Goal: Task Accomplishment & Management: Manage account settings

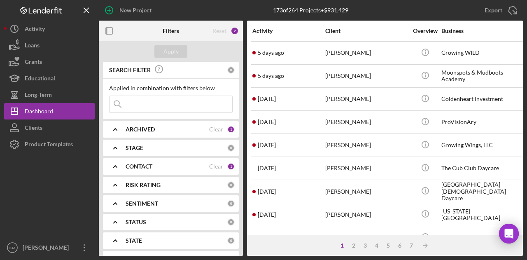
drag, startPoint x: 206, startPoint y: 116, endPoint x: 200, endPoint y: 93, distance: 23.9
click at [200, 93] on div "Applied in combination with filters below Icon/Menu Close" at bounding box center [171, 99] width 136 height 40
click at [200, 104] on input at bounding box center [170, 104] width 123 height 16
type input "[MEDICAL_DATA]"
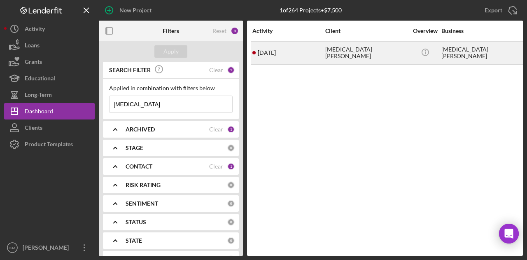
click at [294, 54] on div "[DATE] [MEDICAL_DATA][PERSON_NAME]" at bounding box center [288, 53] width 72 height 22
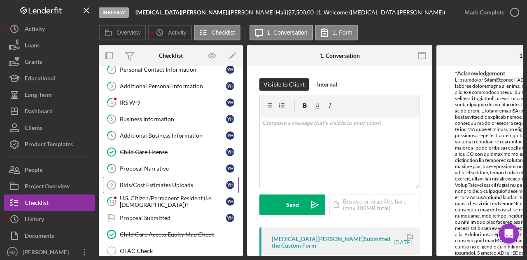
scroll to position [44, 0]
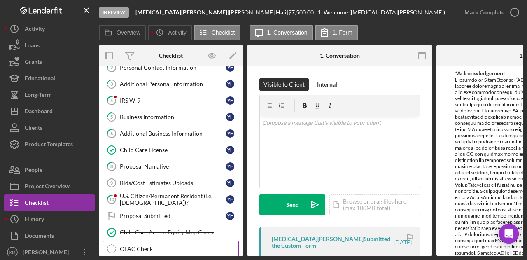
click at [155, 249] on link "OFAC Check OFAC Check" at bounding box center [171, 248] width 136 height 16
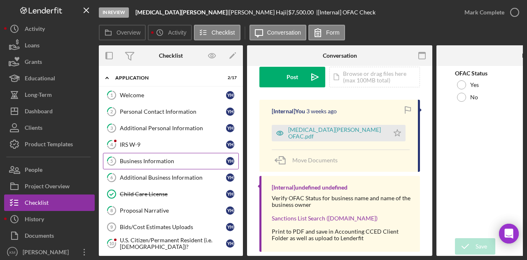
click at [165, 153] on link "5 Business Information Y H" at bounding box center [171, 161] width 136 height 16
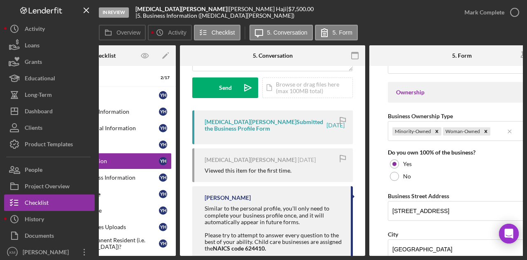
scroll to position [443, 0]
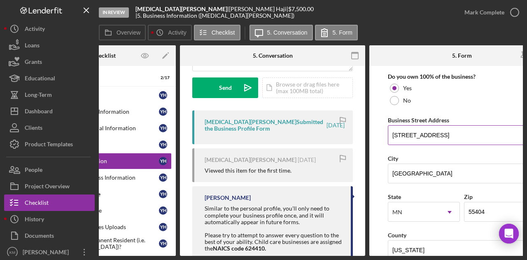
click at [413, 128] on input "[STREET_ADDRESS]" at bounding box center [462, 135] width 148 height 20
click at [163, 12] on b "[MEDICAL_DATA][PERSON_NAME]" at bounding box center [181, 8] width 92 height 7
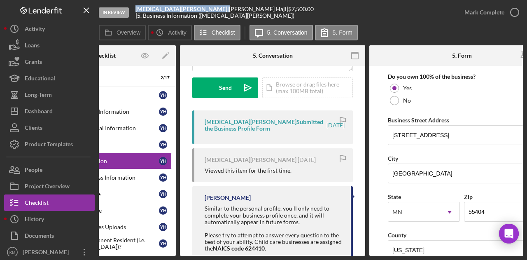
click at [163, 12] on b "[MEDICAL_DATA][PERSON_NAME]" at bounding box center [181, 8] width 92 height 7
copy div "[MEDICAL_DATA][PERSON_NAME] |"
click at [86, 9] on icon "Icon/Menu Close" at bounding box center [86, 10] width 19 height 19
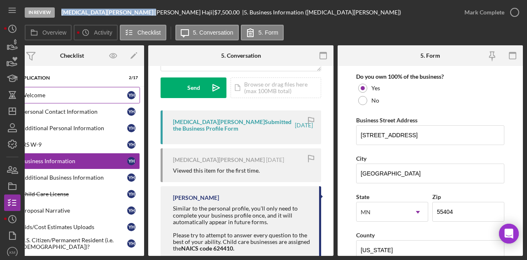
scroll to position [0, 0]
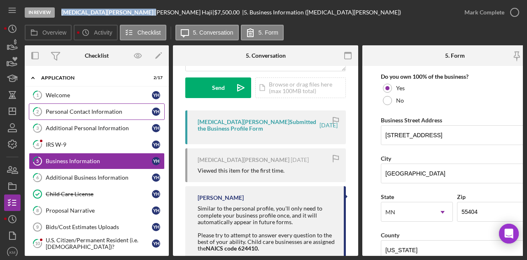
click at [61, 109] on div "Personal Contact Information" at bounding box center [99, 111] width 106 height 7
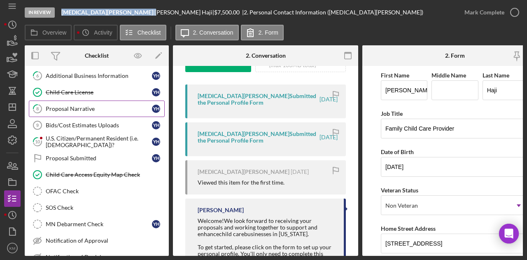
scroll to position [103, 0]
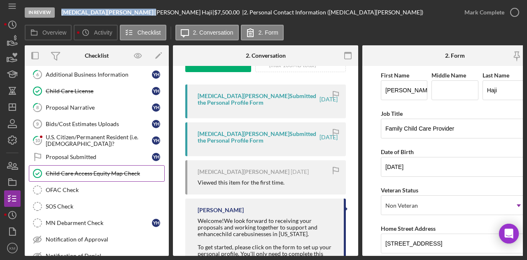
click at [102, 165] on link "Child Care Access Equity Map Check Child Care Access Equity Map Check" at bounding box center [97, 173] width 136 height 16
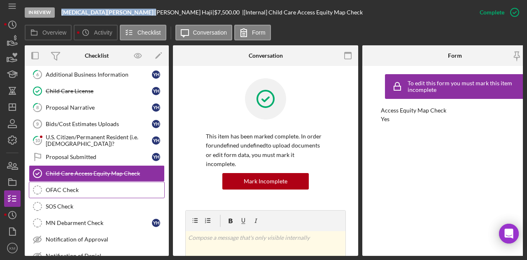
click at [83, 189] on div "OFAC Check" at bounding box center [105, 189] width 118 height 7
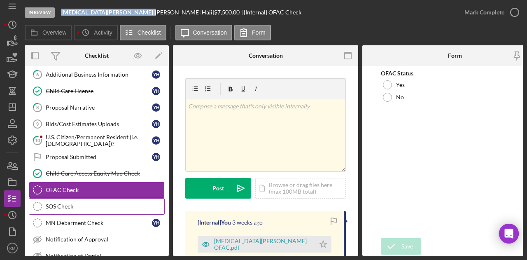
click at [81, 203] on div "SOS Check" at bounding box center [105, 206] width 118 height 7
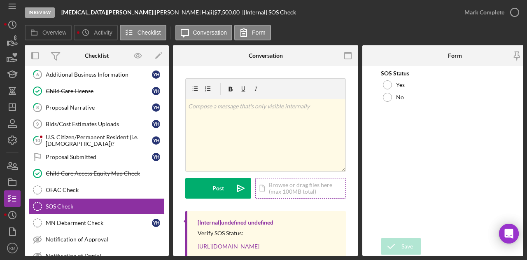
click at [308, 193] on div "Icon/Document Browse or drag files here (max 100MB total) Tap to choose files o…" at bounding box center [300, 188] width 91 height 21
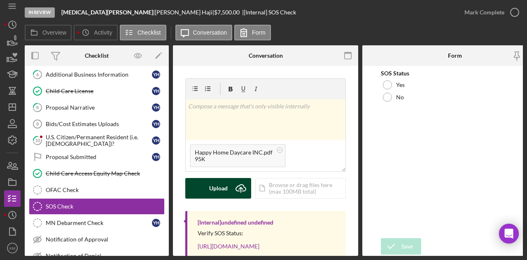
click at [218, 187] on div "Upload" at bounding box center [218, 188] width 19 height 21
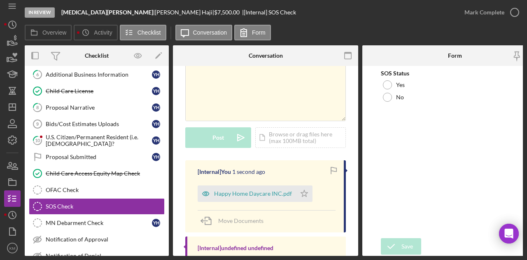
scroll to position [62, 0]
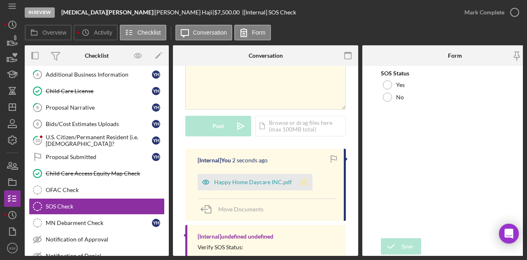
click at [302, 178] on polygon "button" at bounding box center [304, 181] width 7 height 7
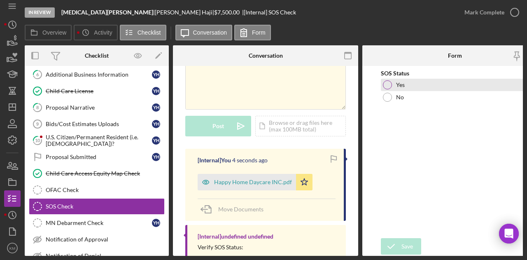
click at [383, 84] on div at bounding box center [387, 84] width 9 height 9
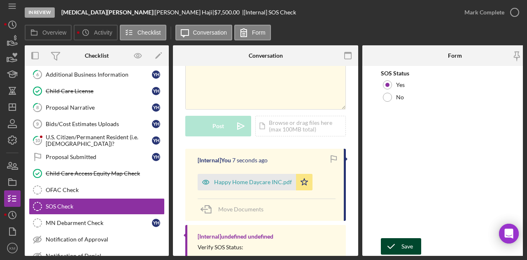
click at [393, 238] on div "Save Save" at bounding box center [455, 247] width 148 height 18
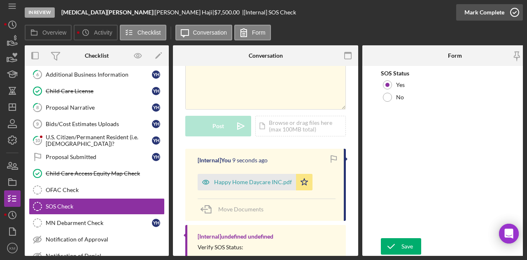
click at [494, 17] on div "Mark Complete" at bounding box center [484, 12] width 40 height 16
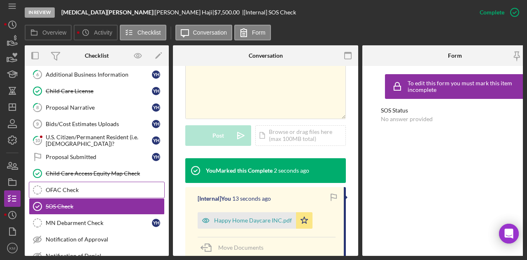
click at [110, 190] on link "OFAC Check OFAC Check" at bounding box center [97, 189] width 136 height 16
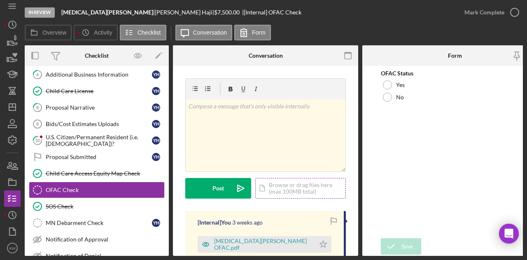
click at [281, 189] on div "Icon/Document Browse or drag files here (max 100MB total) Tap to choose files o…" at bounding box center [300, 188] width 91 height 21
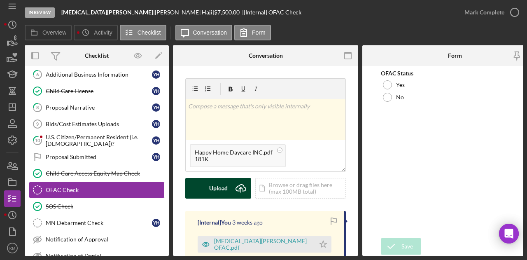
click at [228, 178] on div "Upload Icon/Upload Icon/Document Browse or drag files here (max 100MB total) Ta…" at bounding box center [265, 188] width 160 height 21
click at [227, 188] on div "Upload" at bounding box center [218, 188] width 19 height 21
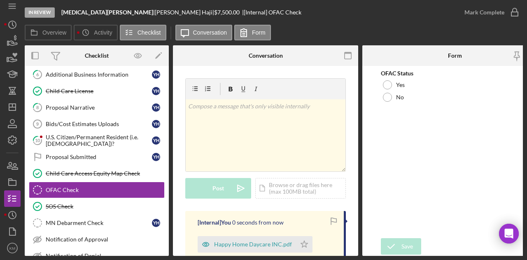
scroll to position [24, 0]
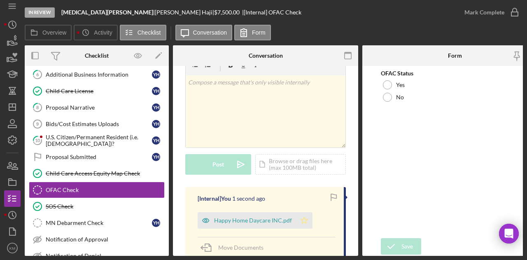
click at [304, 221] on icon "Icon/Star" at bounding box center [304, 220] width 16 height 16
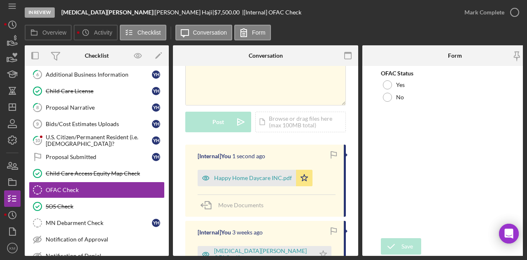
scroll to position [67, 0]
click at [315, 249] on icon "Icon/Star" at bounding box center [323, 253] width 16 height 16
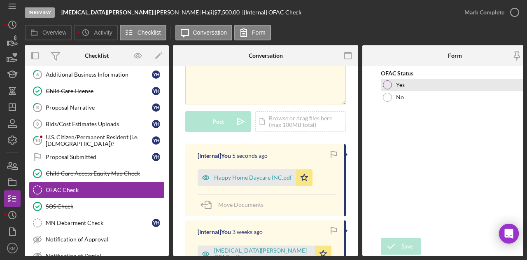
click at [385, 87] on div at bounding box center [387, 84] width 9 height 9
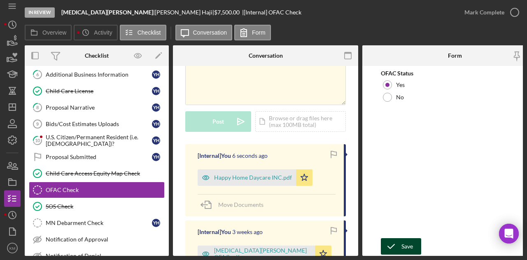
click at [395, 246] on icon "submit" at bounding box center [391, 246] width 21 height 21
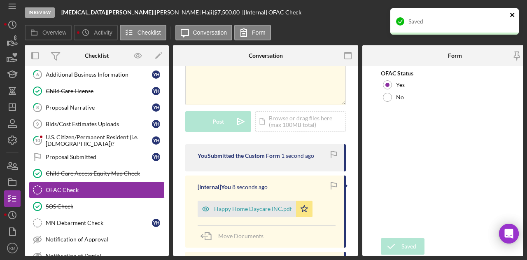
click at [515, 12] on icon "close" at bounding box center [512, 15] width 6 height 7
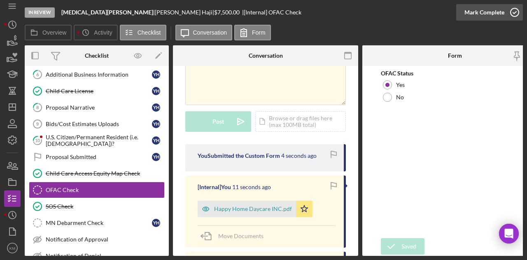
click at [501, 15] on div "Mark Complete" at bounding box center [484, 12] width 40 height 16
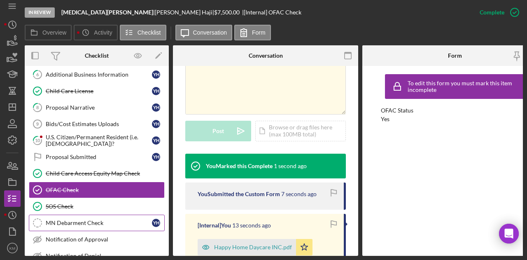
click at [118, 214] on link "MN Debarment Check MN Debarment Check Y H" at bounding box center [97, 222] width 136 height 16
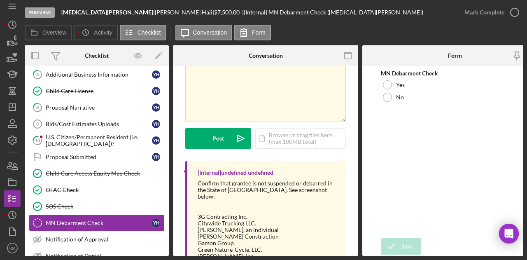
scroll to position [55, 0]
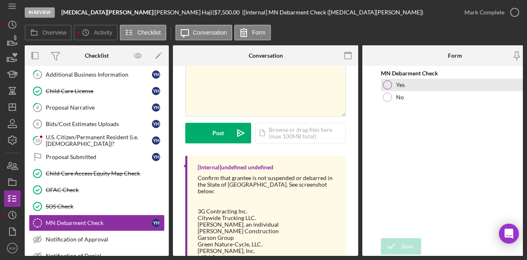
click at [389, 86] on div at bounding box center [387, 84] width 9 height 9
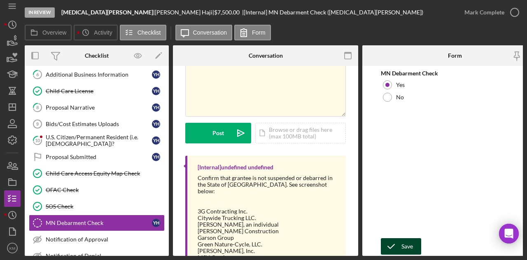
click at [398, 241] on icon "submit" at bounding box center [391, 246] width 21 height 21
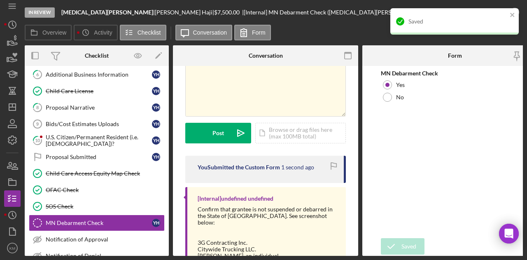
click at [508, 14] on div "Saved" at bounding box center [454, 21] width 128 height 26
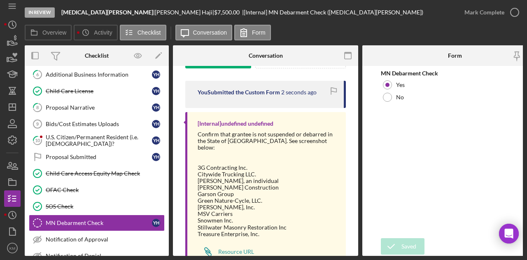
scroll to position [132, 0]
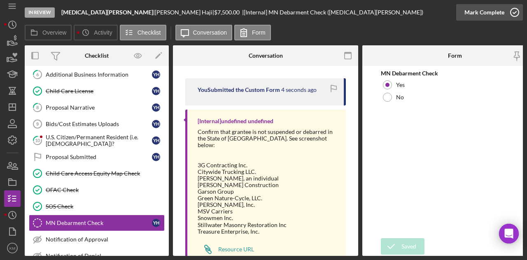
click at [471, 19] on div "Mark Complete" at bounding box center [484, 12] width 40 height 16
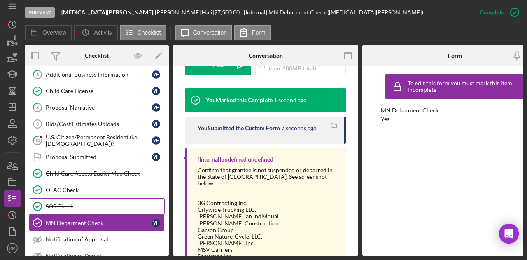
scroll to position [154, 0]
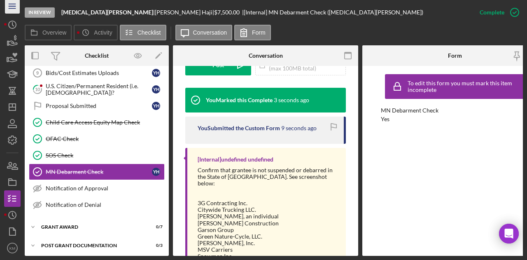
click at [15, 2] on icon "Icon/Menu" at bounding box center [12, 6] width 19 height 19
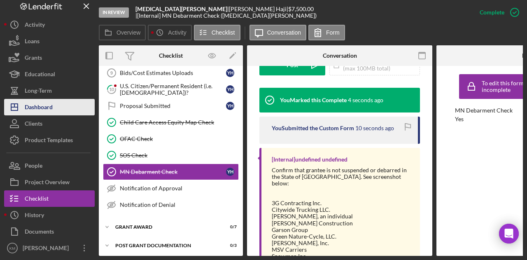
click at [42, 104] on div "Dashboard" at bounding box center [39, 108] width 28 height 19
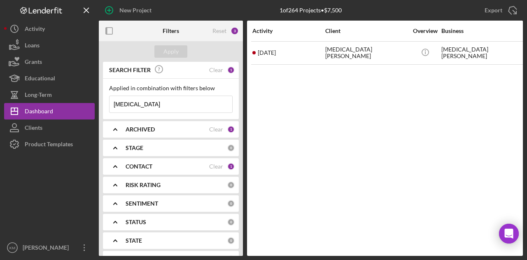
click at [139, 101] on input "[MEDICAL_DATA]" at bounding box center [170, 104] width 123 height 16
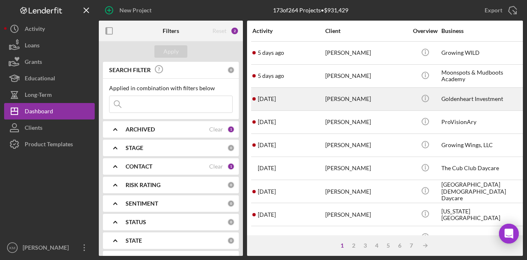
click at [328, 98] on div "[PERSON_NAME]" at bounding box center [366, 99] width 82 height 22
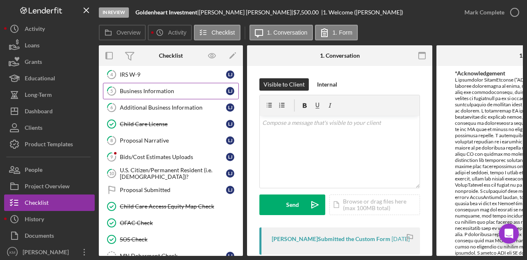
scroll to position [102, 0]
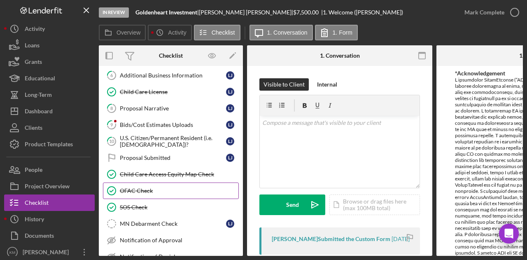
click at [208, 183] on link "OFAC Check OFAC Check" at bounding box center [171, 190] width 136 height 16
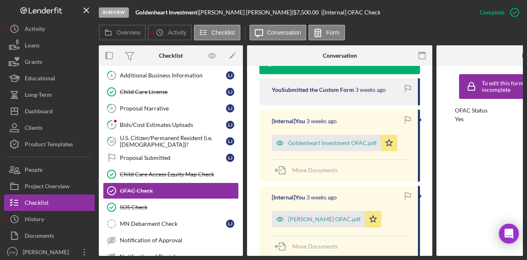
scroll to position [293, 0]
click at [316, 139] on div "Goldenheart Investment OFAC.pdf" at bounding box center [332, 142] width 88 height 7
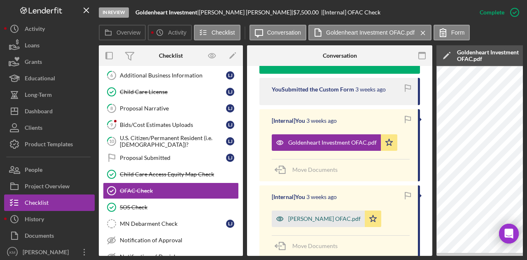
click at [315, 215] on div "[PERSON_NAME] OFAC.pdf" at bounding box center [324, 218] width 72 height 7
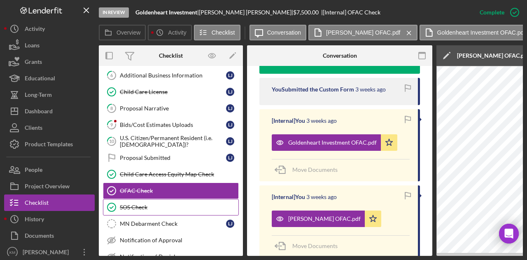
click at [138, 204] on div "SOS Check" at bounding box center [179, 207] width 118 height 7
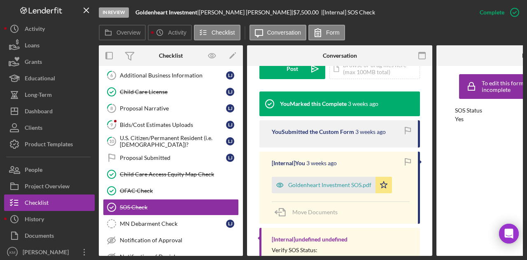
scroll to position [251, 0]
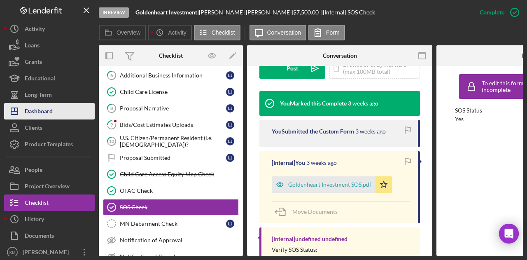
click at [39, 109] on div "Dashboard" at bounding box center [39, 112] width 28 height 19
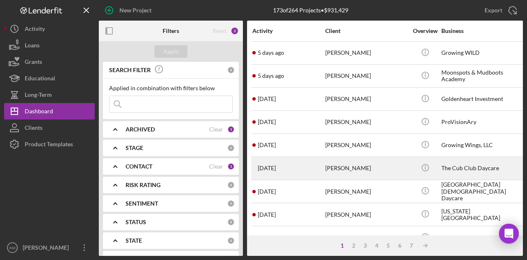
click at [342, 168] on div "[PERSON_NAME]" at bounding box center [366, 168] width 82 height 22
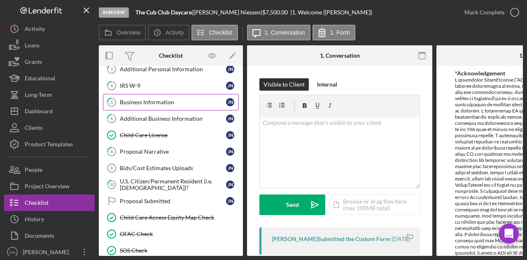
scroll to position [59, 0]
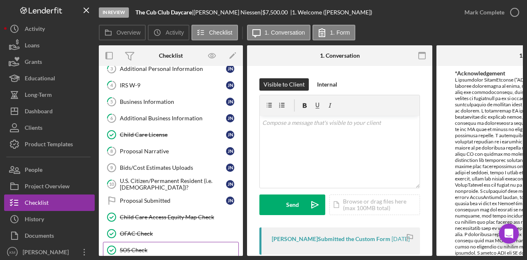
click at [154, 241] on link "SOS Check SOS Check" at bounding box center [171, 249] width 136 height 16
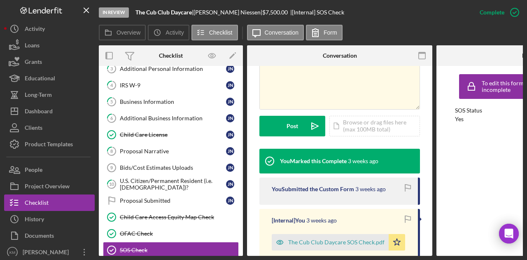
scroll to position [194, 0]
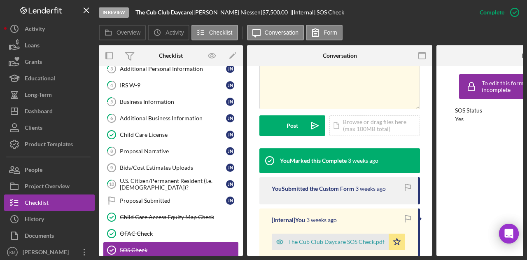
click at [318, 238] on div "The Cub Club Daycare SOS Check.pdf" at bounding box center [336, 241] width 96 height 7
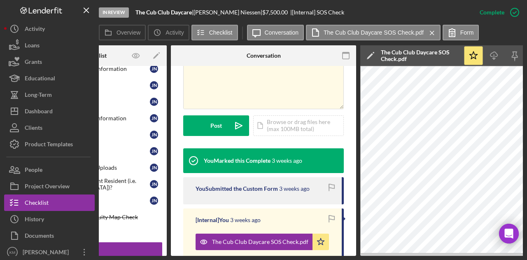
scroll to position [0, 0]
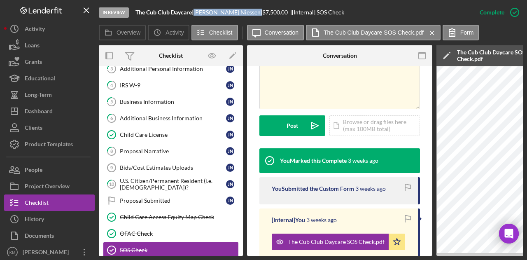
drag, startPoint x: 241, startPoint y: 10, endPoint x: 199, endPoint y: 12, distance: 42.8
click at [199, 12] on div "[PERSON_NAME] |" at bounding box center [227, 12] width 69 height 7
copy div "[PERSON_NAME]"
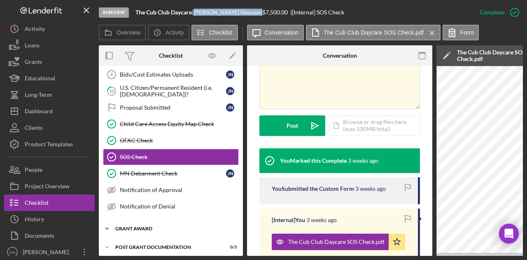
scroll to position [154, 0]
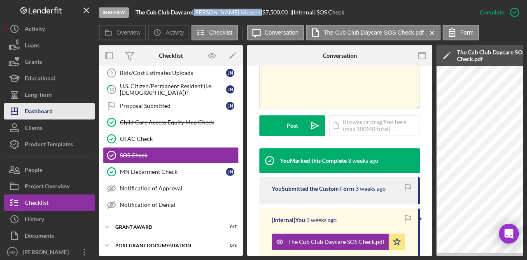
click at [65, 112] on button "Icon/Dashboard Dashboard" at bounding box center [49, 111] width 91 height 16
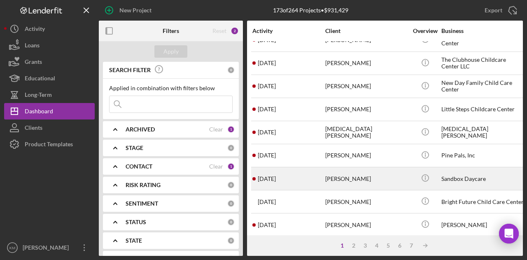
scroll to position [247, 0]
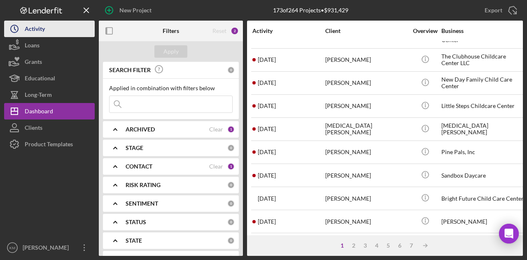
click at [55, 23] on button "Icon/History Activity" at bounding box center [49, 29] width 91 height 16
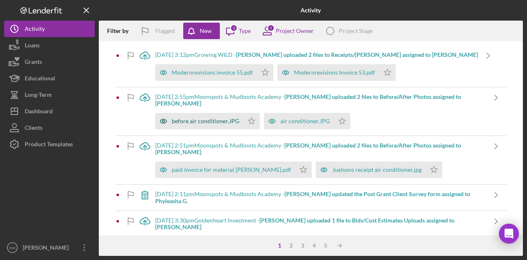
click at [189, 122] on div "before air conditioner.JPG" at bounding box center [205, 121] width 67 height 7
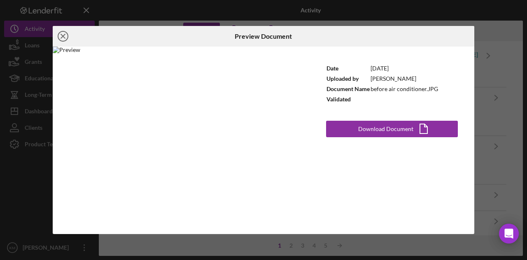
click at [68, 34] on icon "Icon/Close" at bounding box center [63, 36] width 21 height 21
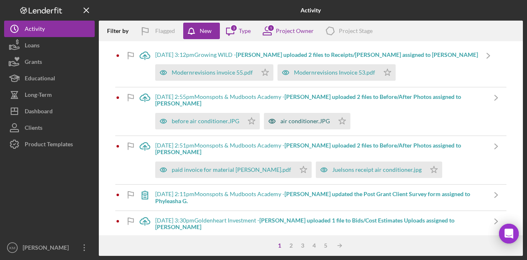
click at [308, 123] on div "air conditioner.JPG" at bounding box center [304, 121] width 49 height 7
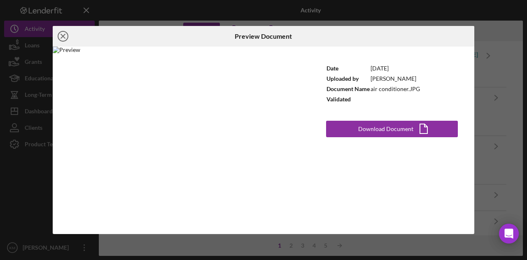
click at [58, 34] on circle at bounding box center [63, 36] width 10 height 10
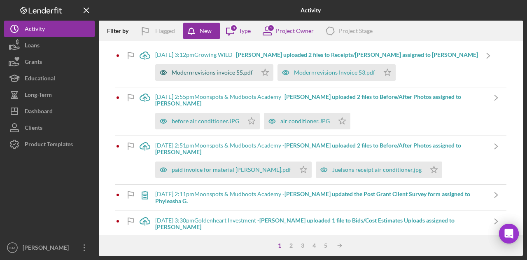
click at [169, 79] on icon "button" at bounding box center [163, 72] width 16 height 16
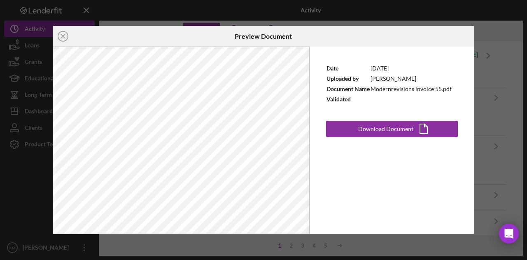
click at [477, 54] on div "Icon/Close Preview Document Date [DATE] Uploaded by [PERSON_NAME] Document Name…" at bounding box center [263, 130] width 527 height 260
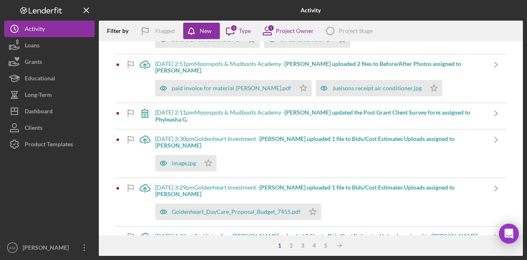
scroll to position [82, 0]
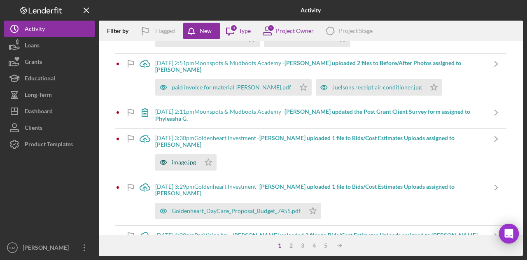
click at [183, 159] on div "image.jpg" at bounding box center [184, 162] width 24 height 7
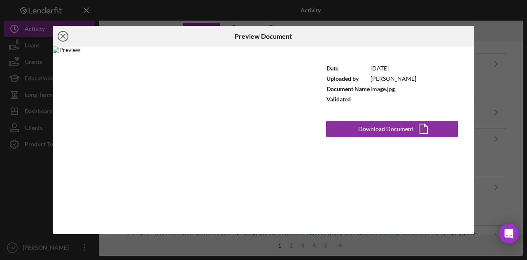
click at [60, 38] on icon "Icon/Close" at bounding box center [63, 36] width 21 height 21
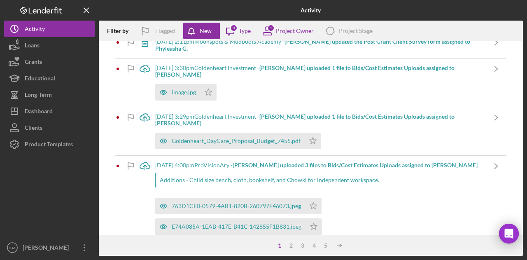
scroll to position [165, 0]
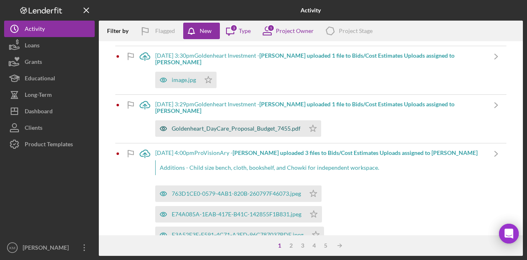
click at [201, 120] on div "Goldenheart_DayCare_Proposal_Budget_7455.pdf" at bounding box center [229, 128] width 149 height 16
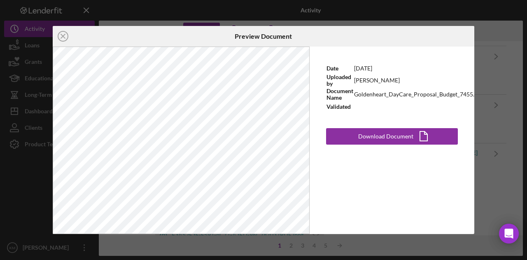
click at [496, 33] on div "Icon/Close Preview Document Date [DATE] Uploaded by [PERSON_NAME] Document Name…" at bounding box center [263, 130] width 527 height 260
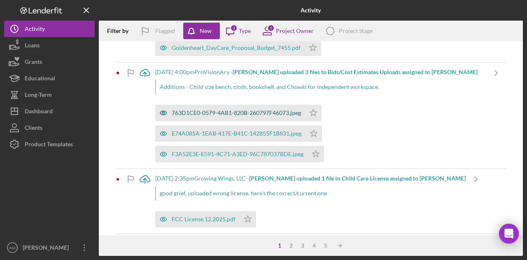
scroll to position [247, 0]
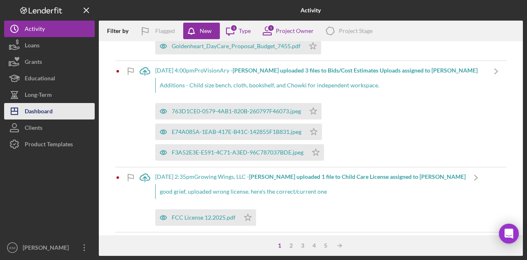
click at [49, 107] on div "Dashboard" at bounding box center [39, 112] width 28 height 19
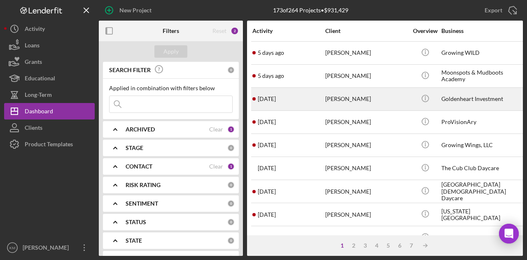
click at [341, 98] on div "[PERSON_NAME]" at bounding box center [366, 99] width 82 height 22
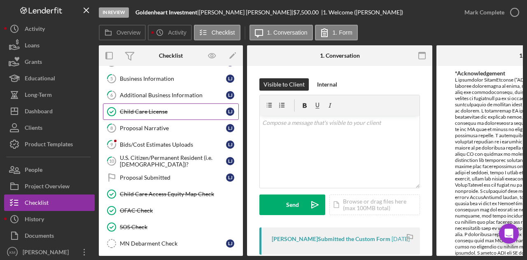
scroll to position [154, 0]
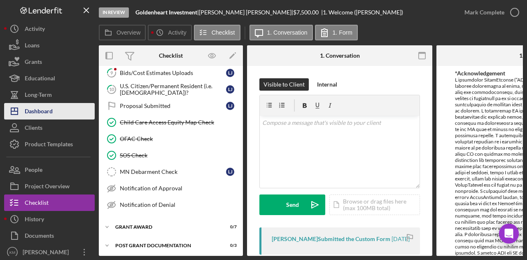
click at [53, 105] on button "Icon/Dashboard Dashboard" at bounding box center [49, 111] width 91 height 16
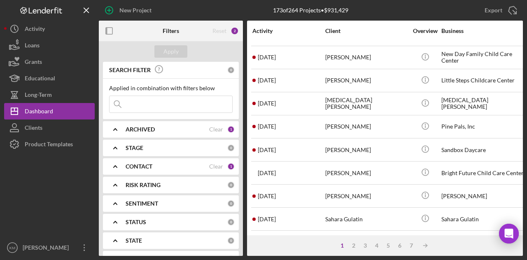
scroll to position [288, 0]
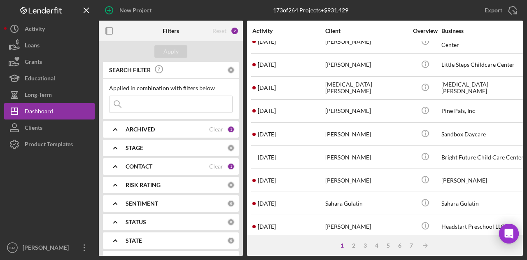
drag, startPoint x: 173, startPoint y: 100, endPoint x: 172, endPoint y: 105, distance: 5.0
click at [172, 100] on input at bounding box center [170, 104] width 123 height 16
type input "suleka"
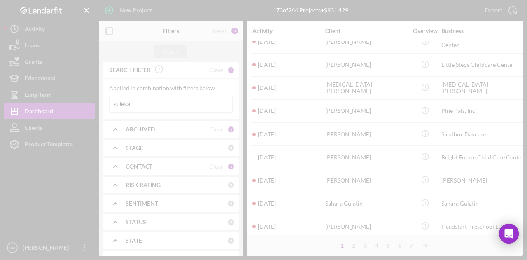
scroll to position [0, 0]
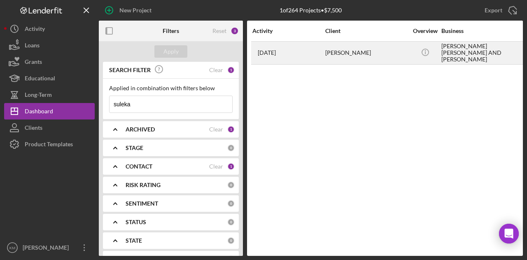
click at [365, 53] on div "[PERSON_NAME]" at bounding box center [366, 53] width 82 height 22
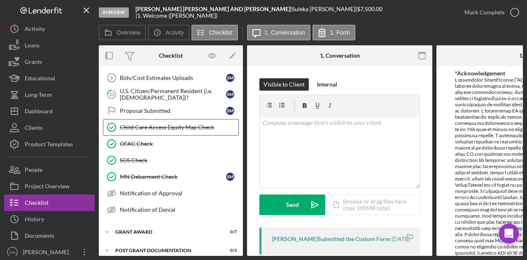
scroll to position [154, 0]
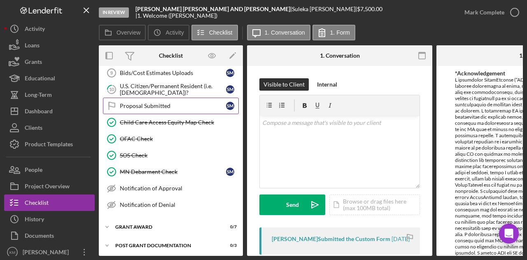
click at [165, 102] on div "Proposal Submitted" at bounding box center [173, 105] width 106 height 7
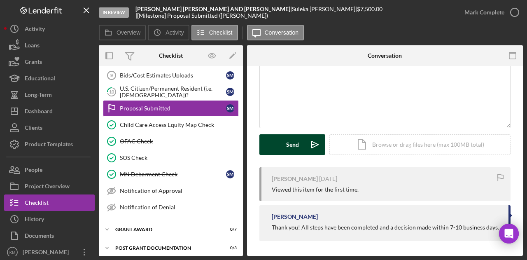
scroll to position [61, 0]
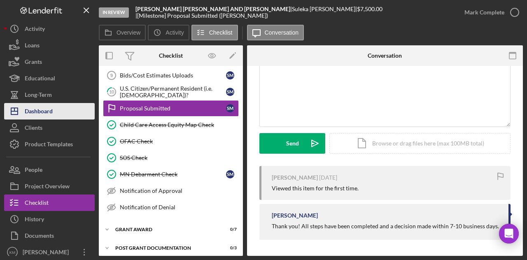
click at [23, 107] on icon "Icon/Dashboard" at bounding box center [14, 111] width 21 height 21
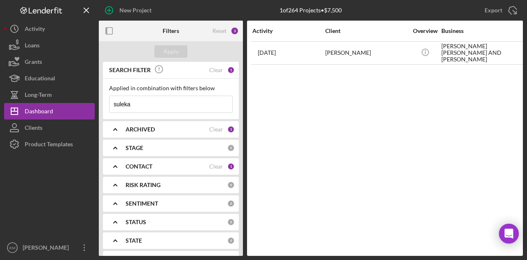
click at [160, 102] on input "suleka" at bounding box center [170, 104] width 123 height 16
click at [179, 51] on button "Apply" at bounding box center [170, 51] width 33 height 12
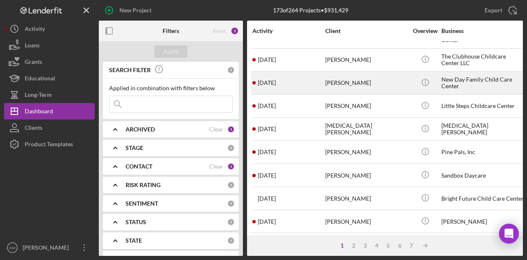
scroll to position [288, 0]
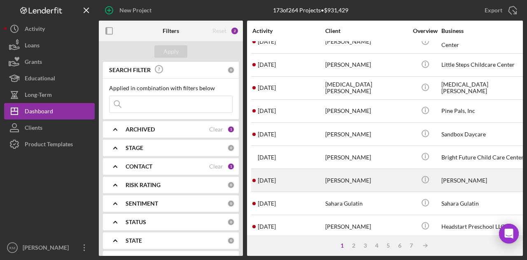
click at [366, 172] on div "[PERSON_NAME]" at bounding box center [366, 180] width 82 height 22
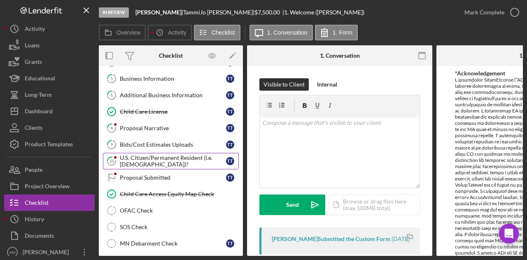
scroll to position [123, 0]
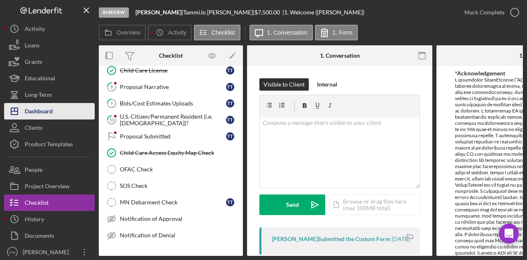
click at [37, 104] on div "Dashboard" at bounding box center [39, 112] width 28 height 19
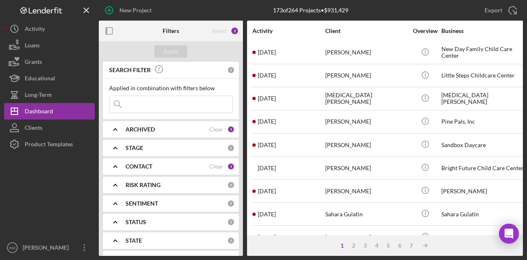
scroll to position [288, 0]
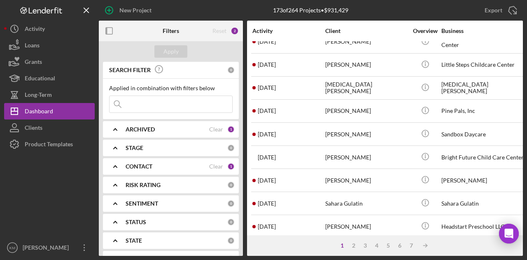
click at [138, 106] on input at bounding box center [170, 104] width 123 height 16
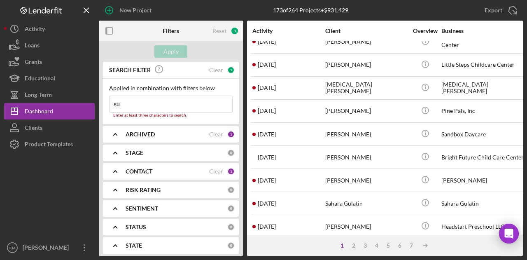
type input "suleka"
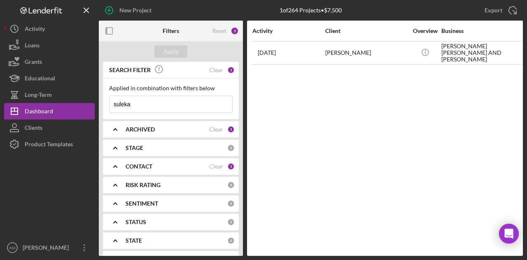
scroll to position [0, 0]
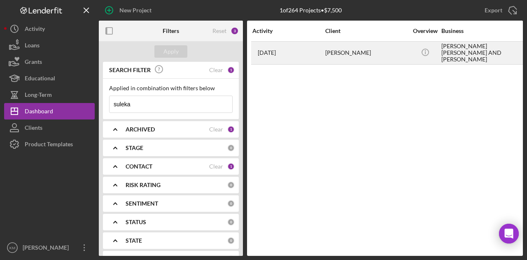
click at [374, 51] on div "[PERSON_NAME]" at bounding box center [366, 53] width 82 height 22
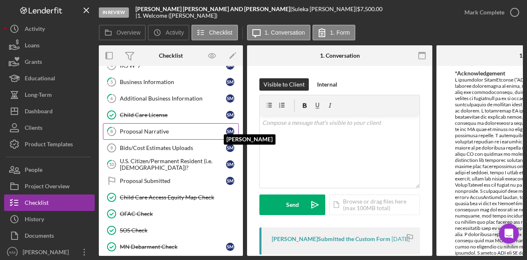
scroll to position [82, 0]
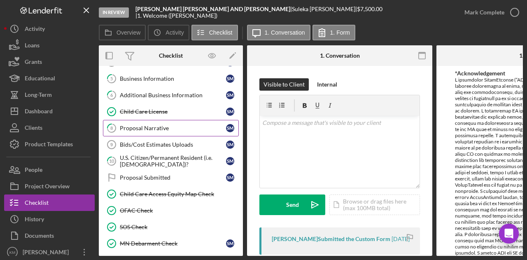
click at [158, 130] on link "8 Proposal Narrative S M" at bounding box center [171, 128] width 136 height 16
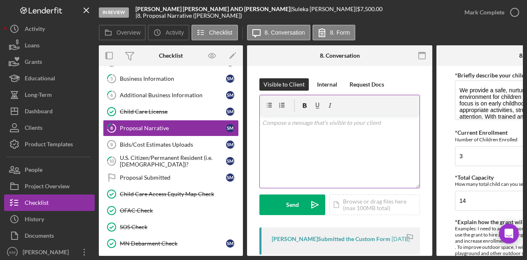
scroll to position [82, 0]
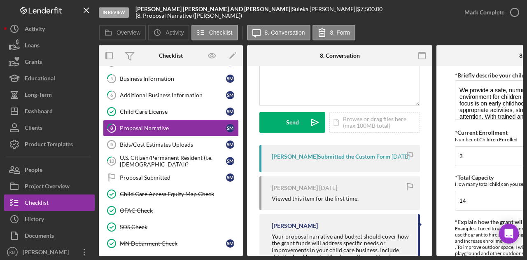
click at [41, 9] on icon "Logo-Reversed Created with Sketch." at bounding box center [41, 10] width 74 height 7
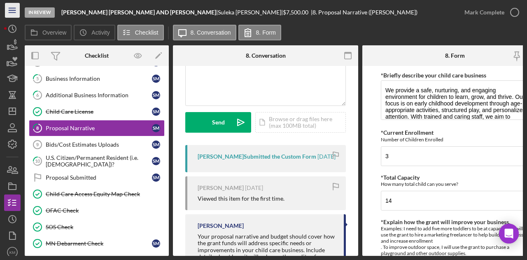
click at [11, 14] on icon "Icon/Menu" at bounding box center [12, 10] width 19 height 19
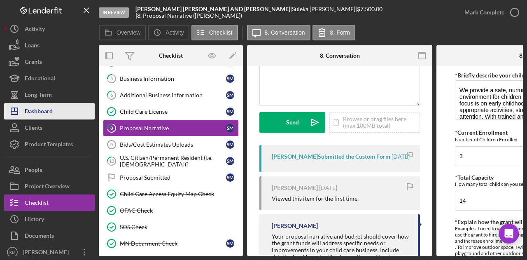
click at [59, 113] on button "Icon/Dashboard Dashboard" at bounding box center [49, 111] width 91 height 16
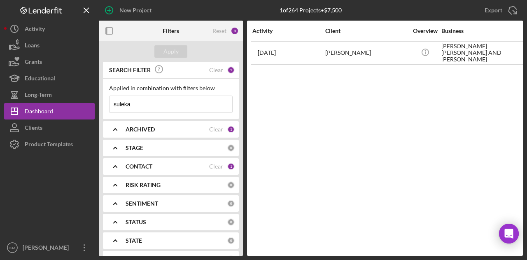
click at [127, 104] on input "suleka" at bounding box center [170, 104] width 123 height 16
click at [4, 191] on div at bounding box center [49, 195] width 91 height 87
click at [145, 107] on input "suleka" at bounding box center [170, 104] width 123 height 16
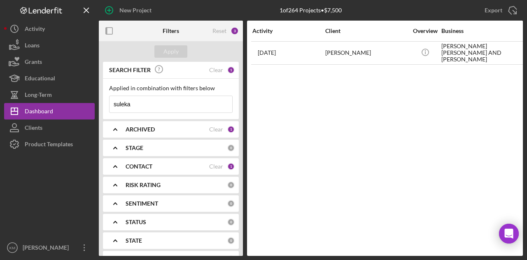
click at [145, 107] on input "suleka" at bounding box center [170, 104] width 123 height 16
type input "[MEDICAL_DATA]"
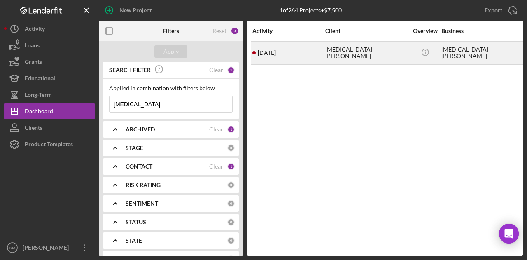
click at [295, 49] on div "[DATE] [MEDICAL_DATA][PERSON_NAME]" at bounding box center [288, 53] width 72 height 22
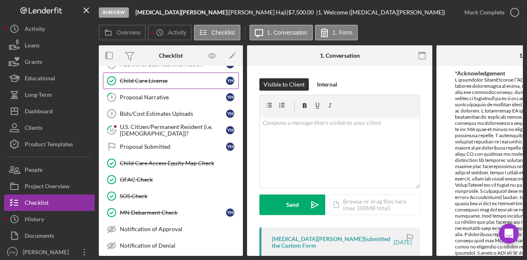
scroll to position [114, 0]
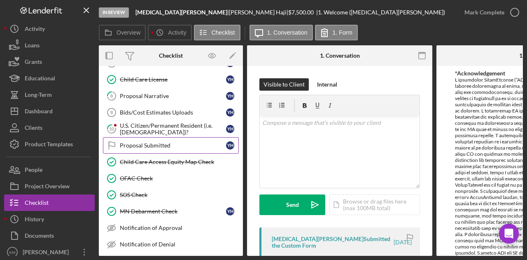
click at [128, 144] on div "Proposal Submitted" at bounding box center [173, 145] width 106 height 7
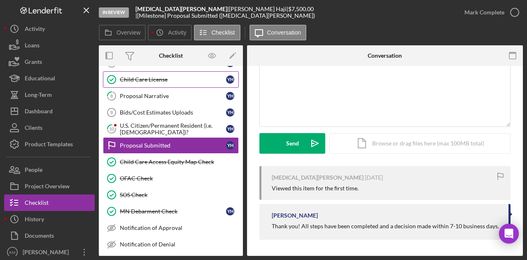
scroll to position [135, 0]
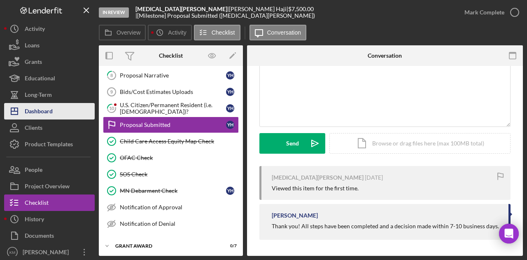
click at [56, 106] on button "Icon/Dashboard Dashboard" at bounding box center [49, 111] width 91 height 16
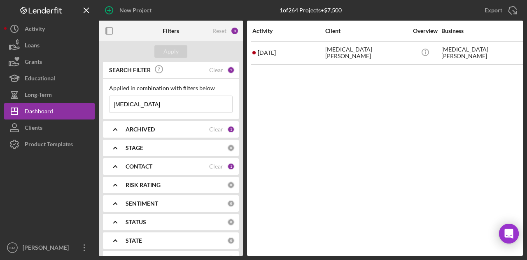
click at [203, 99] on input "[MEDICAL_DATA]" at bounding box center [170, 104] width 123 height 16
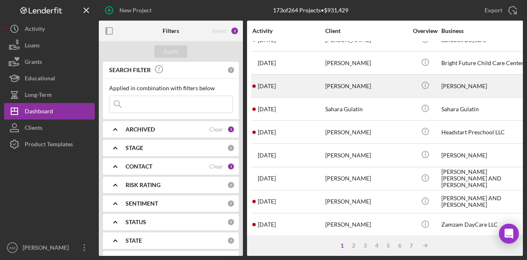
scroll to position [387, 0]
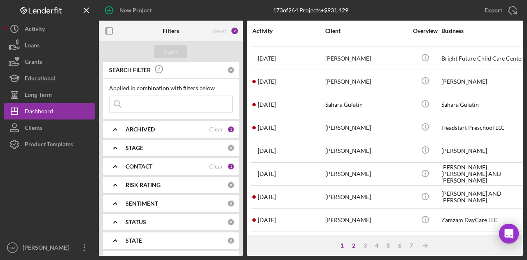
click at [354, 243] on div "2" at bounding box center [354, 245] width 12 height 7
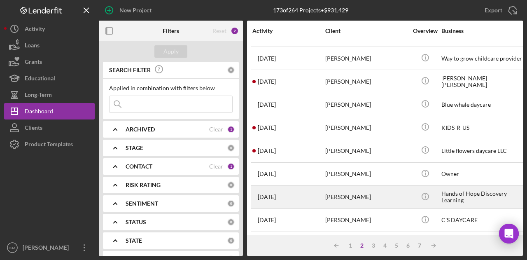
scroll to position [387, 5]
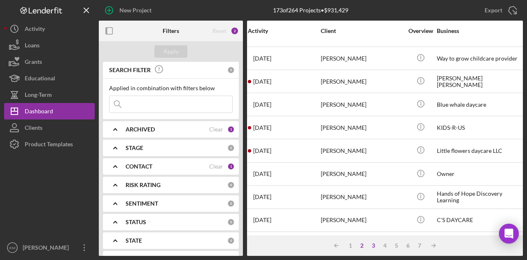
click at [376, 245] on div "3" at bounding box center [373, 245] width 12 height 7
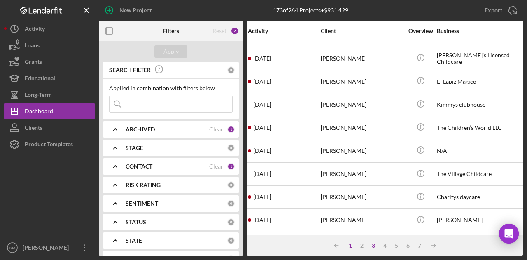
click at [350, 243] on div "1" at bounding box center [350, 245] width 12 height 7
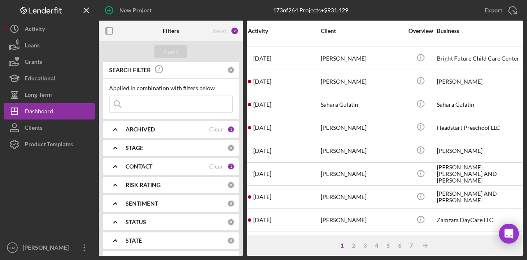
click at [179, 99] on input at bounding box center [170, 104] width 123 height 16
type input "[PERSON_NAME]"
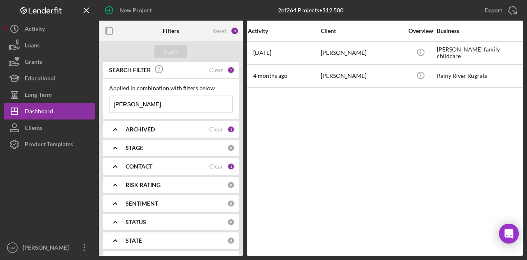
scroll to position [0, 5]
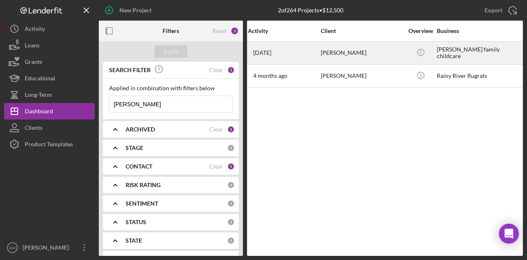
click at [329, 60] on div "[PERSON_NAME]" at bounding box center [361, 53] width 82 height 22
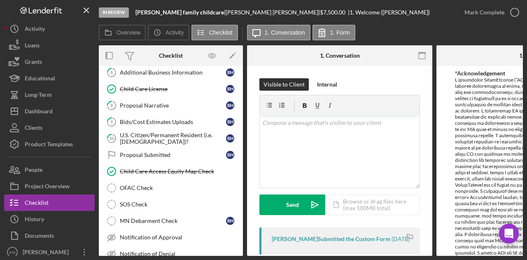
scroll to position [105, 0]
click at [160, 186] on div "OFAC Check" at bounding box center [179, 187] width 118 height 7
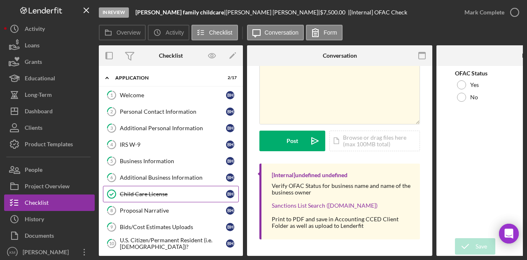
scroll to position [134, 0]
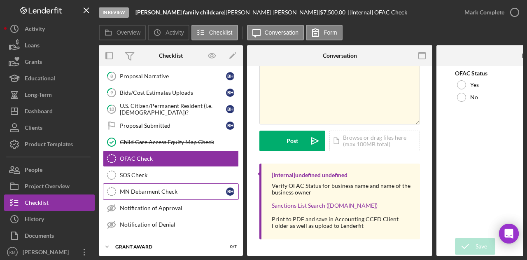
click at [160, 183] on link "MN Debarment Check MN Debarment Check B H" at bounding box center [171, 191] width 136 height 16
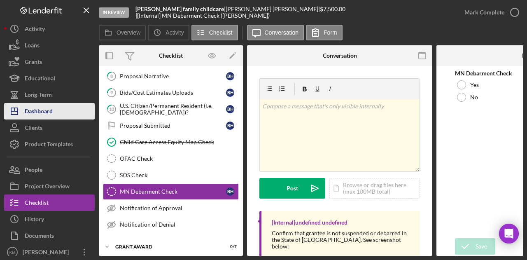
click at [36, 118] on div "Dashboard" at bounding box center [39, 112] width 28 height 19
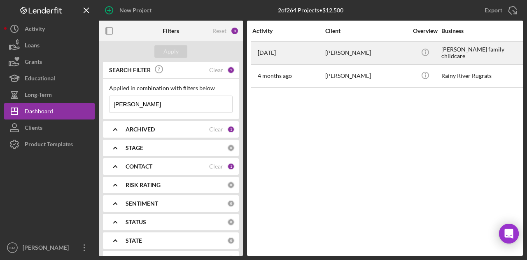
click at [258, 54] on time "[DATE]" at bounding box center [267, 52] width 18 height 7
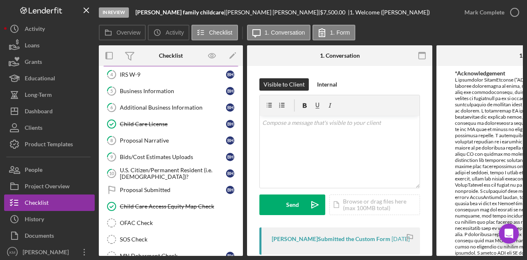
scroll to position [70, 0]
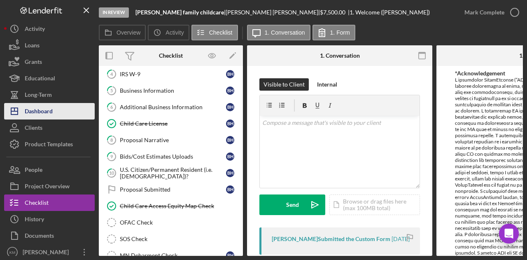
click at [47, 113] on div "Dashboard" at bounding box center [39, 112] width 28 height 19
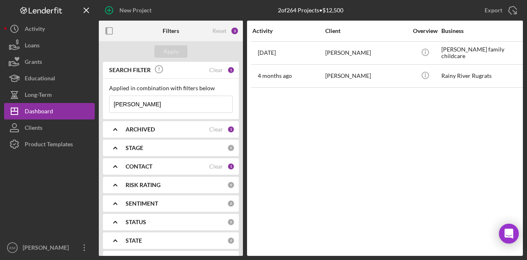
click at [123, 107] on input "[PERSON_NAME]" at bounding box center [170, 104] width 123 height 16
click at [126, 107] on input "[PERSON_NAME]" at bounding box center [170, 104] width 123 height 16
type input "B"
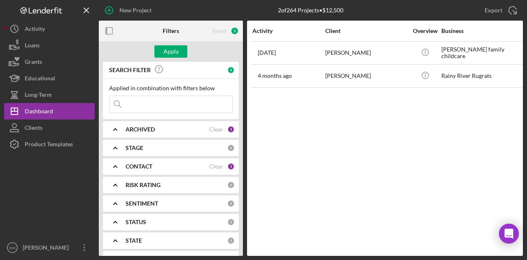
type input "g"
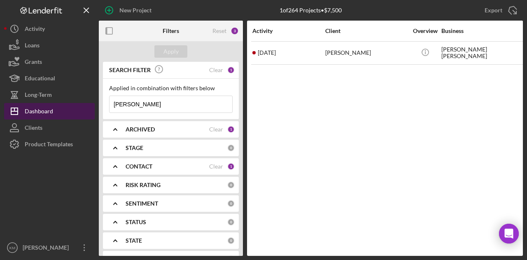
click at [57, 106] on button "Icon/Dashboard Dashboard" at bounding box center [49, 111] width 91 height 16
click at [46, 108] on div "Dashboard" at bounding box center [39, 112] width 28 height 19
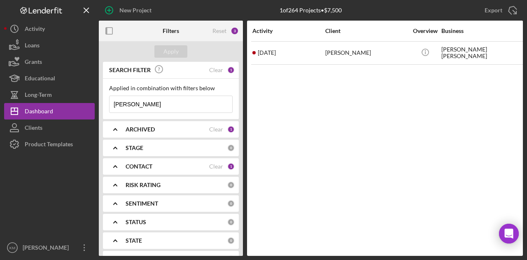
click at [156, 100] on input "[PERSON_NAME]" at bounding box center [170, 104] width 123 height 16
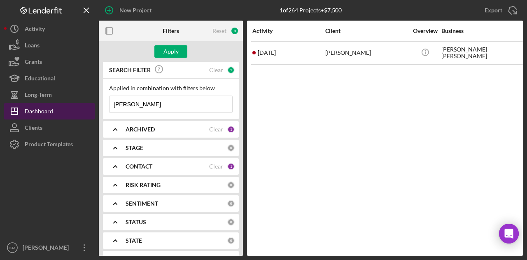
type input "[PERSON_NAME]"
click at [63, 108] on button "Icon/Dashboard Dashboard" at bounding box center [49, 111] width 91 height 16
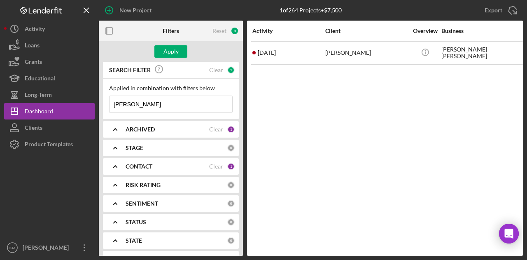
click at [117, 109] on input "[PERSON_NAME]" at bounding box center [170, 104] width 123 height 16
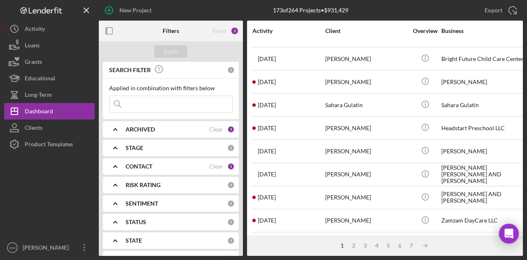
scroll to position [387, 0]
click at [356, 247] on div "2" at bounding box center [354, 245] width 12 height 7
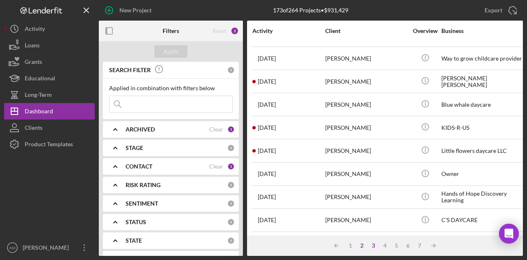
click at [372, 245] on div "3" at bounding box center [373, 245] width 12 height 7
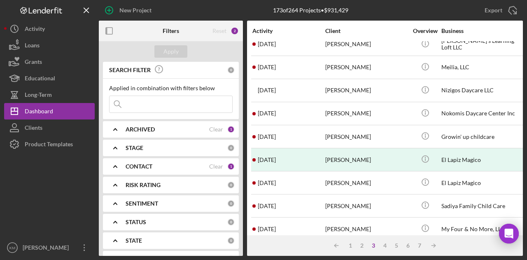
scroll to position [0, 0]
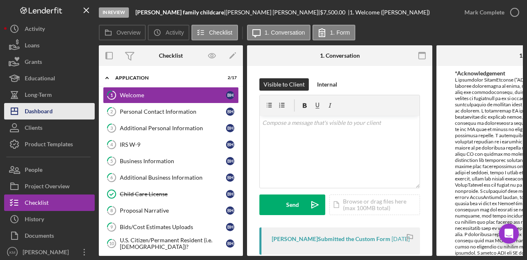
click at [64, 103] on button "Icon/Dashboard Dashboard" at bounding box center [49, 111] width 91 height 16
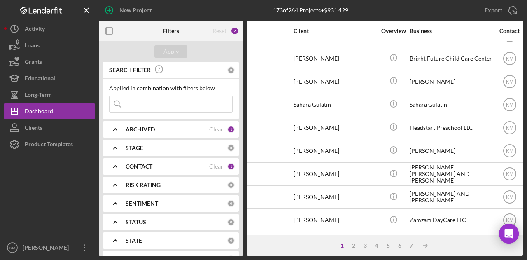
scroll to position [387, 0]
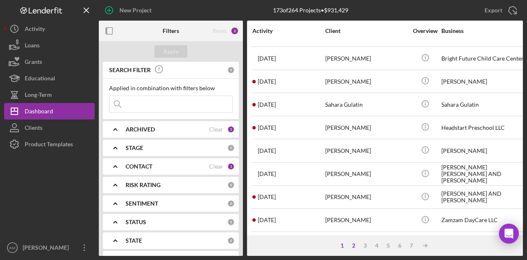
click at [349, 247] on div "2" at bounding box center [354, 245] width 12 height 7
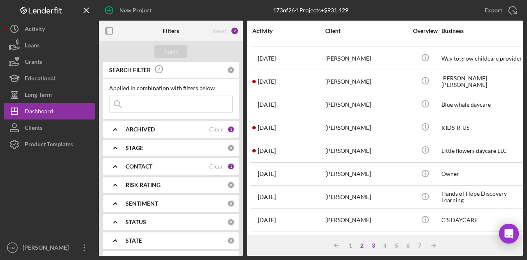
click at [369, 244] on div "3" at bounding box center [373, 245] width 12 height 7
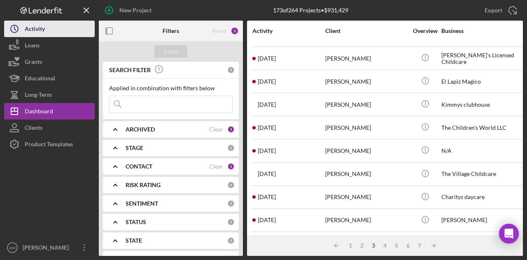
click at [31, 34] on div "Activity" at bounding box center [35, 30] width 20 height 19
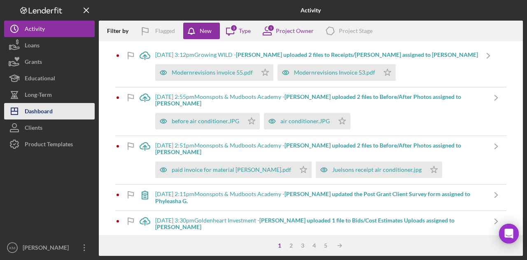
click at [58, 110] on button "Icon/Dashboard Dashboard" at bounding box center [49, 111] width 91 height 16
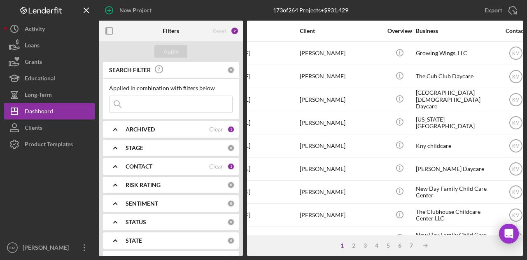
scroll to position [91, 1]
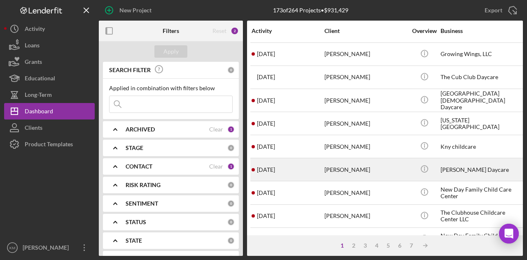
click at [349, 171] on div "[PERSON_NAME]" at bounding box center [365, 169] width 82 height 22
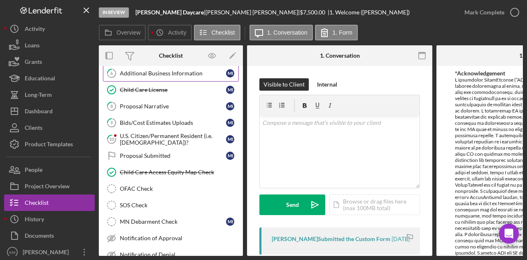
scroll to position [104, 0]
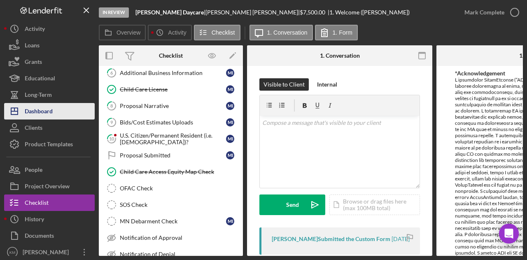
click at [36, 110] on div "Dashboard" at bounding box center [39, 112] width 28 height 19
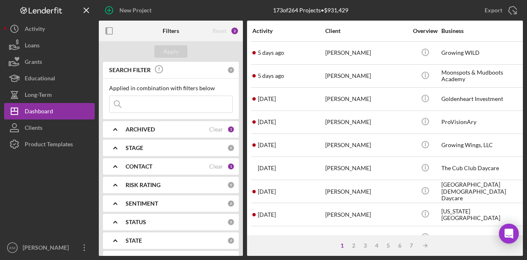
click at [132, 102] on input at bounding box center [170, 104] width 123 height 16
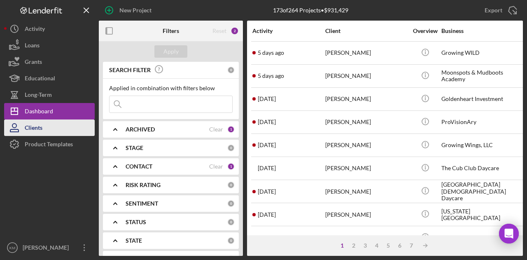
click at [58, 125] on button "Clients" at bounding box center [49, 127] width 91 height 16
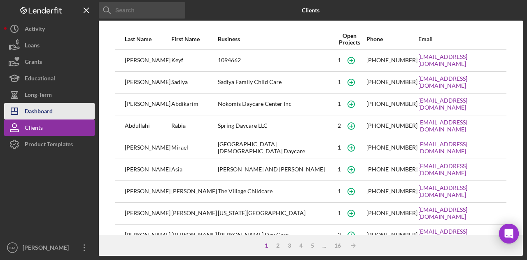
click at [39, 104] on div "Dashboard" at bounding box center [39, 112] width 28 height 19
